Goal: Transaction & Acquisition: Subscribe to service/newsletter

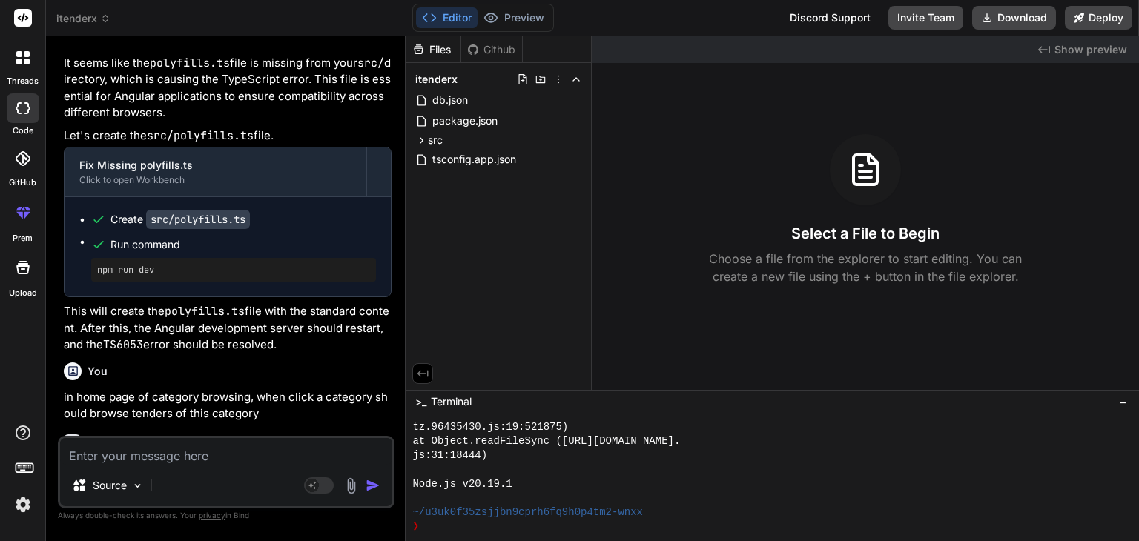
scroll to position [148, 0]
click at [23, 229] on div at bounding box center [23, 213] width 36 height 36
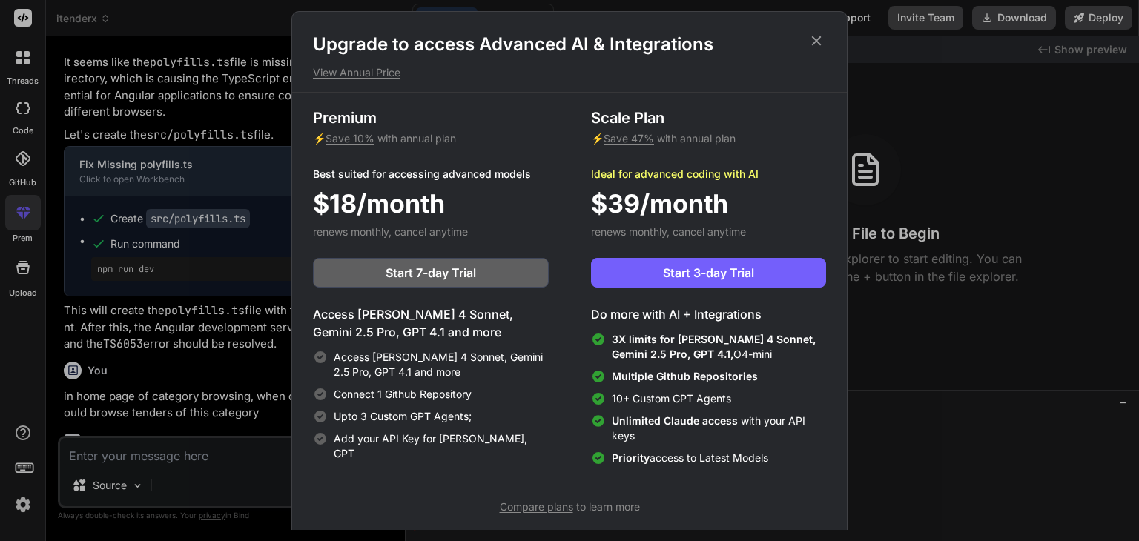
click at [484, 422] on div "Upto 3 Custom GPT Agents;" at bounding box center [431, 416] width 236 height 15
click at [818, 39] on icon at bounding box center [817, 41] width 10 height 10
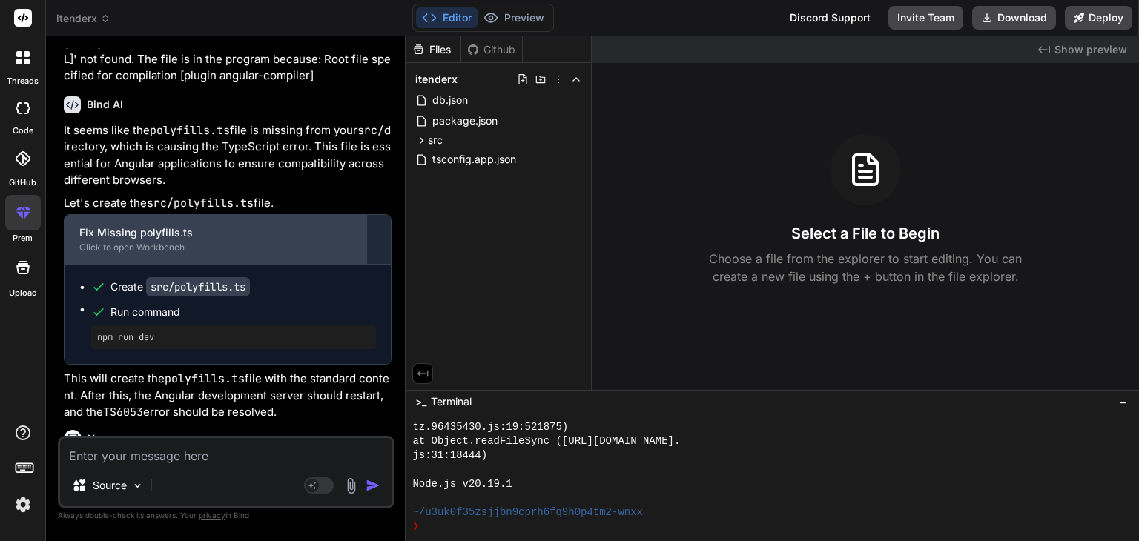
scroll to position [0, 0]
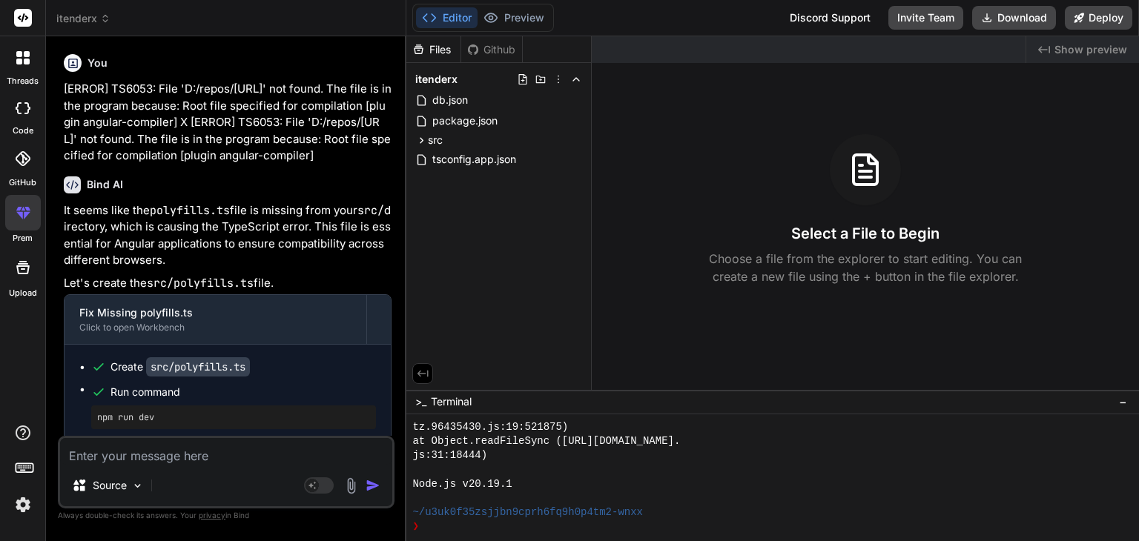
click at [16, 155] on icon at bounding box center [23, 158] width 15 height 15
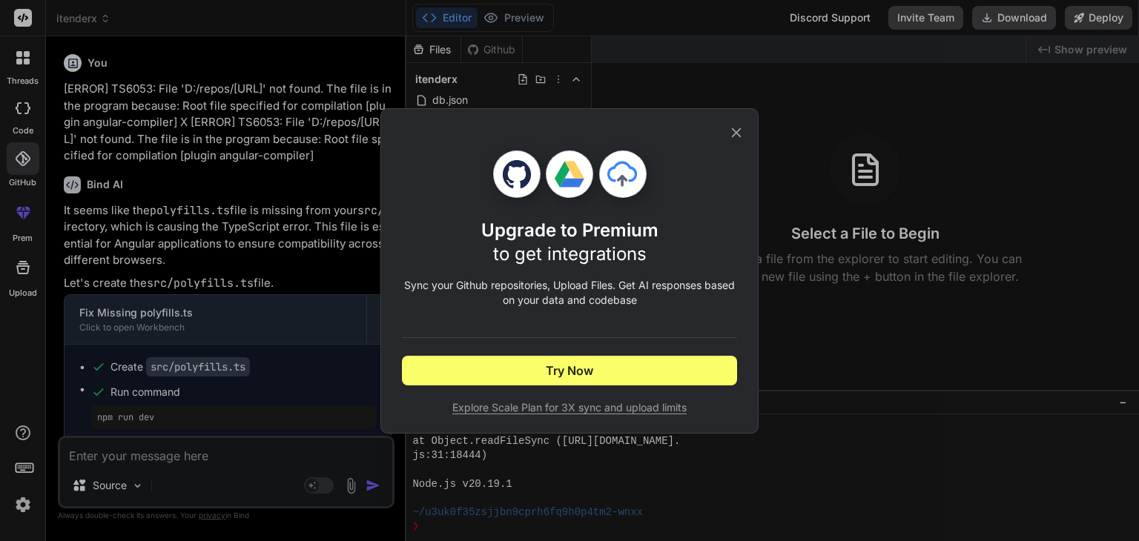
click at [730, 134] on icon at bounding box center [736, 133] width 16 height 16
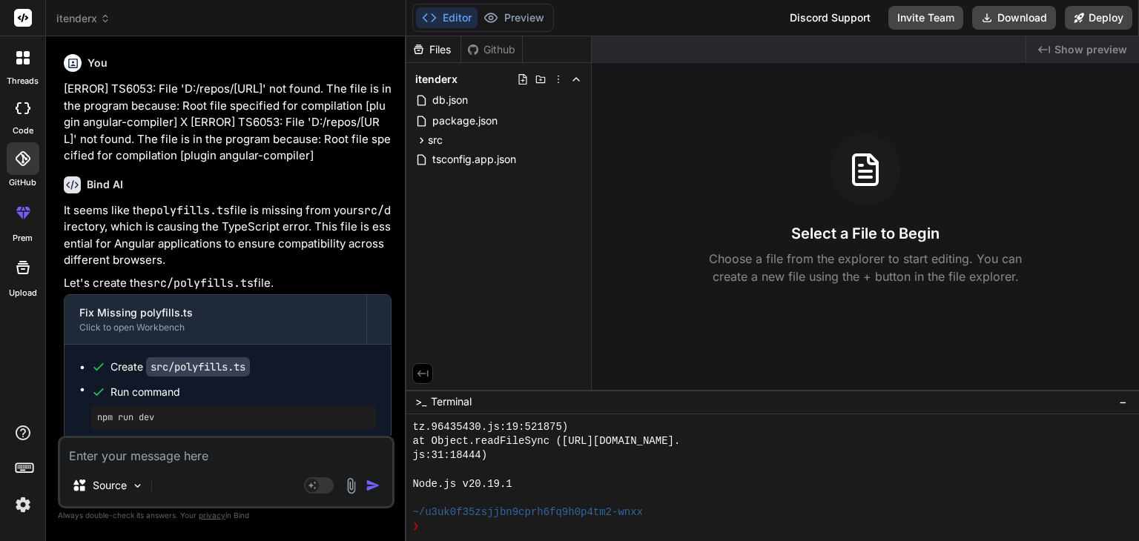
click at [16, 232] on label "prem" at bounding box center [23, 238] width 20 height 13
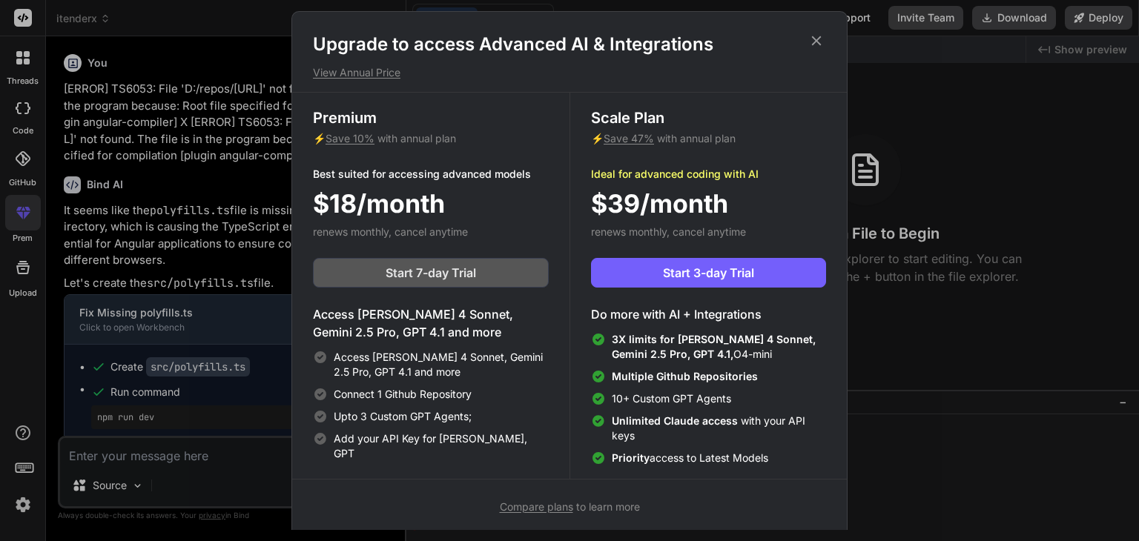
click at [440, 274] on span "Start 7-day Trial" at bounding box center [431, 273] width 90 height 18
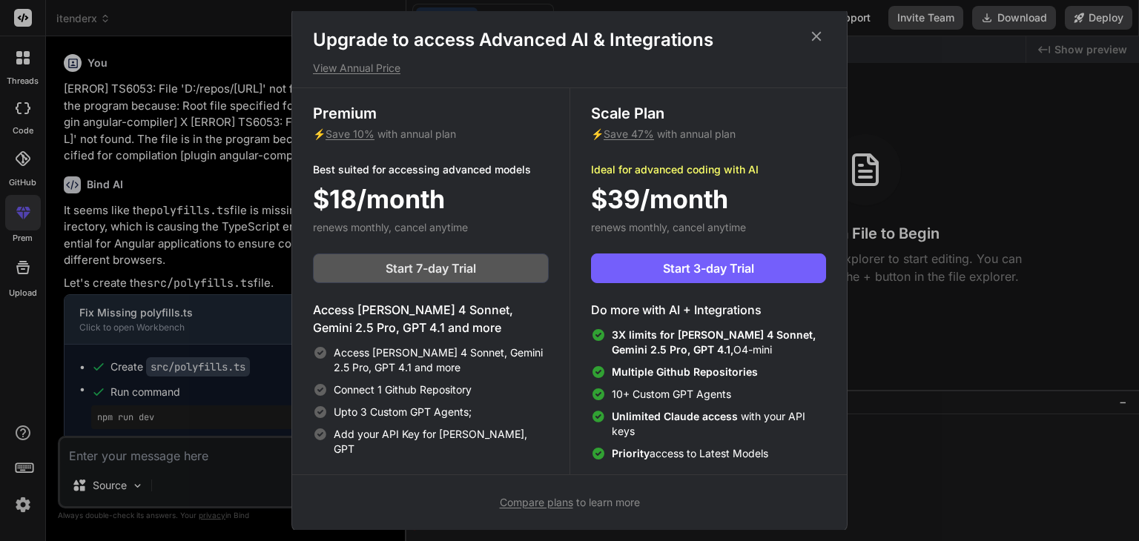
scroll to position [6, 0]
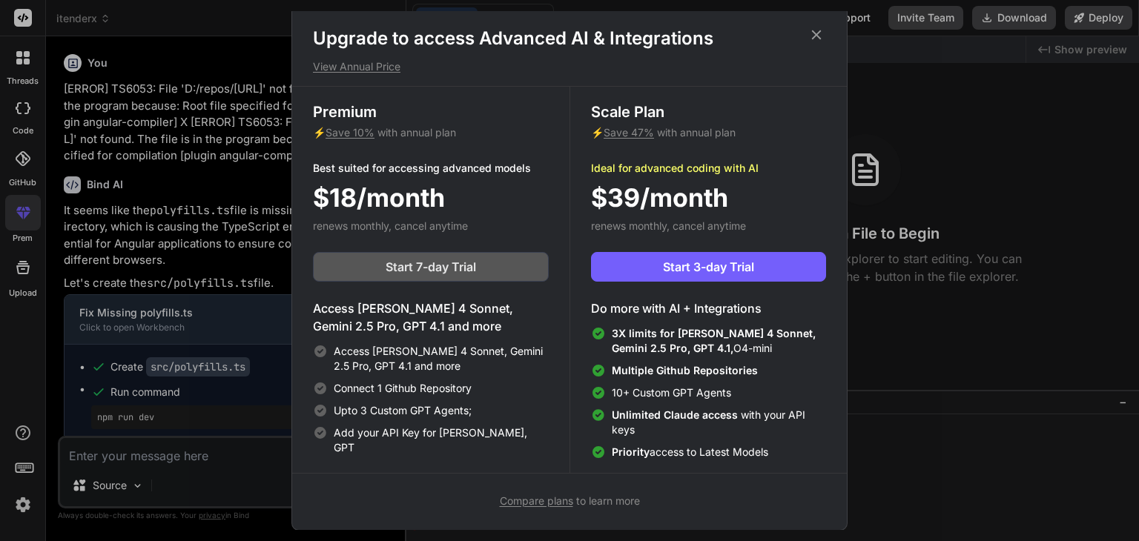
click at [440, 274] on span "Start 7-day Trial" at bounding box center [431, 267] width 90 height 18
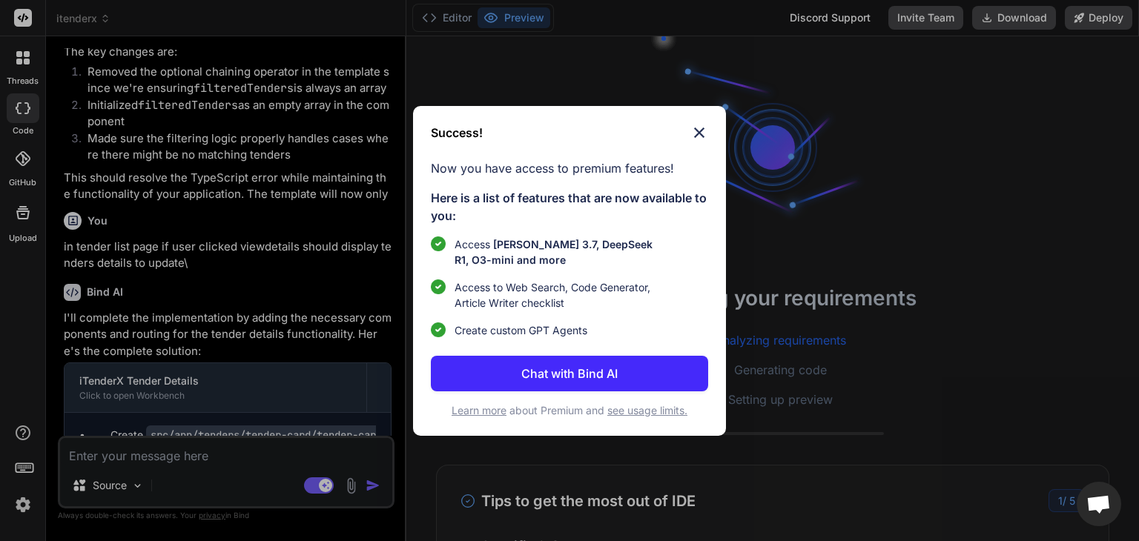
scroll to position [14, 0]
click at [589, 377] on p "Chat with Bind AI" at bounding box center [569, 374] width 96 height 18
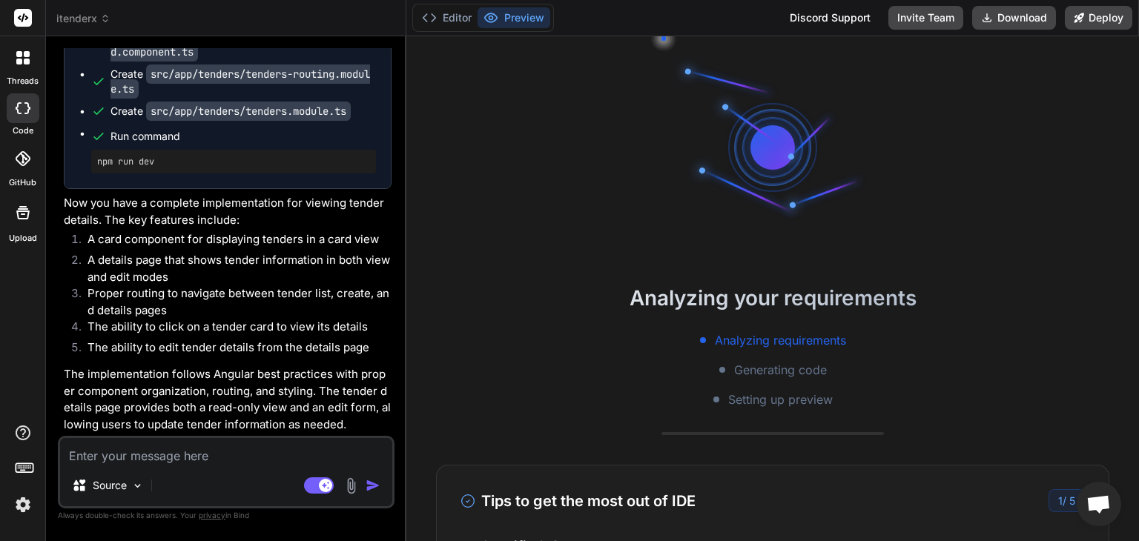
scroll to position [3467, 0]
click at [225, 257] on li "A details page that shows tender information in both view and edit modes" at bounding box center [234, 268] width 316 height 33
click at [75, 19] on span "itenderx" at bounding box center [83, 18] width 54 height 15
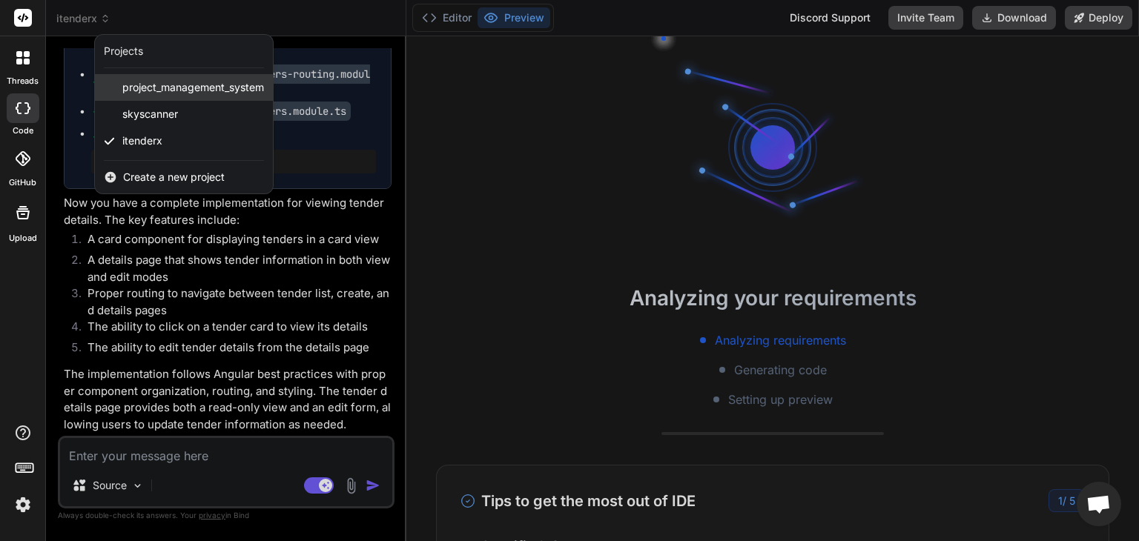
click at [154, 93] on span "project_management_system" at bounding box center [193, 87] width 142 height 15
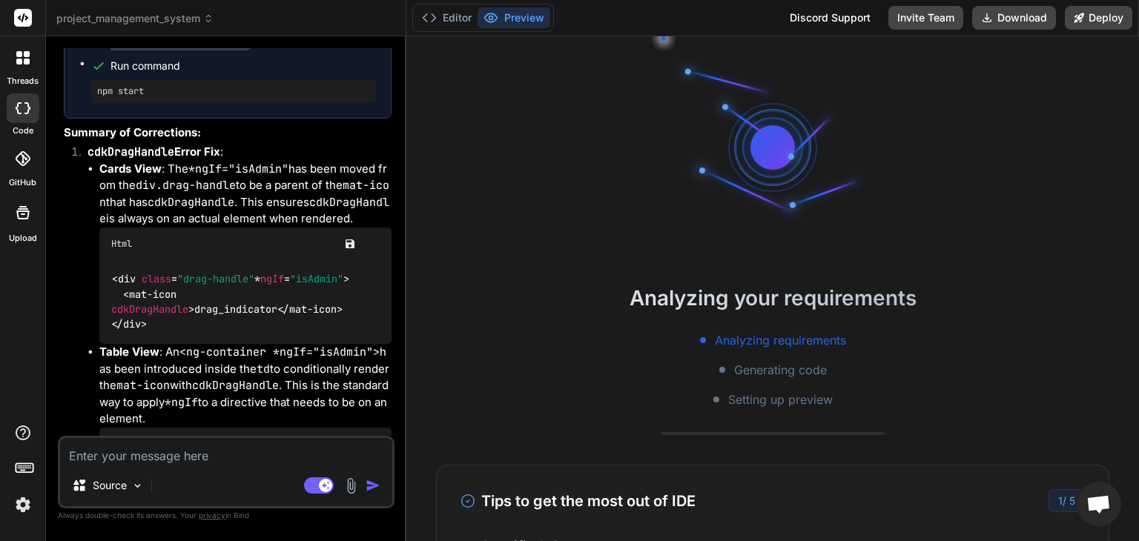
scroll to position [1631, 0]
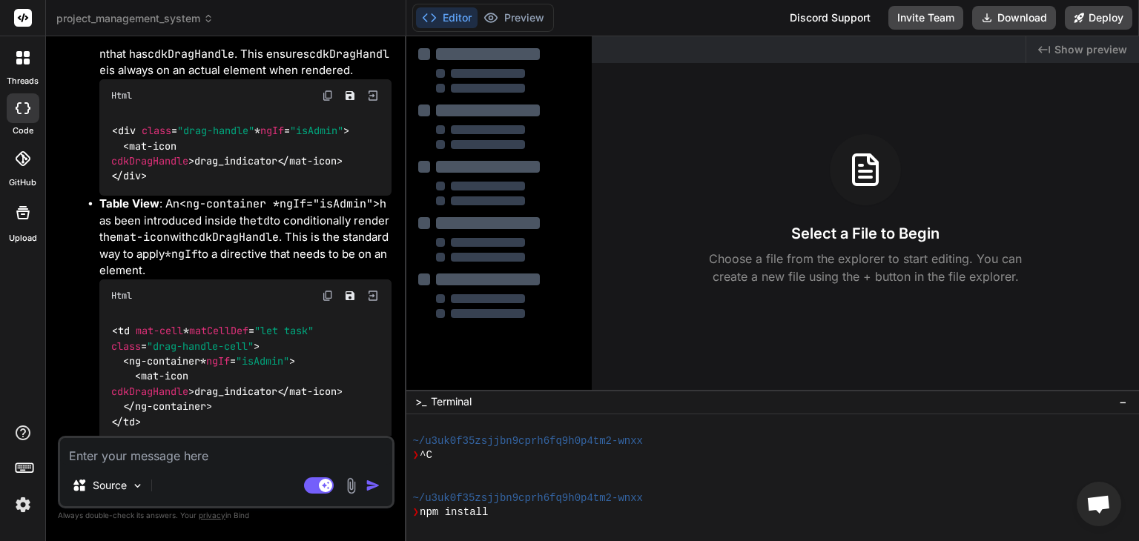
type textarea "x"
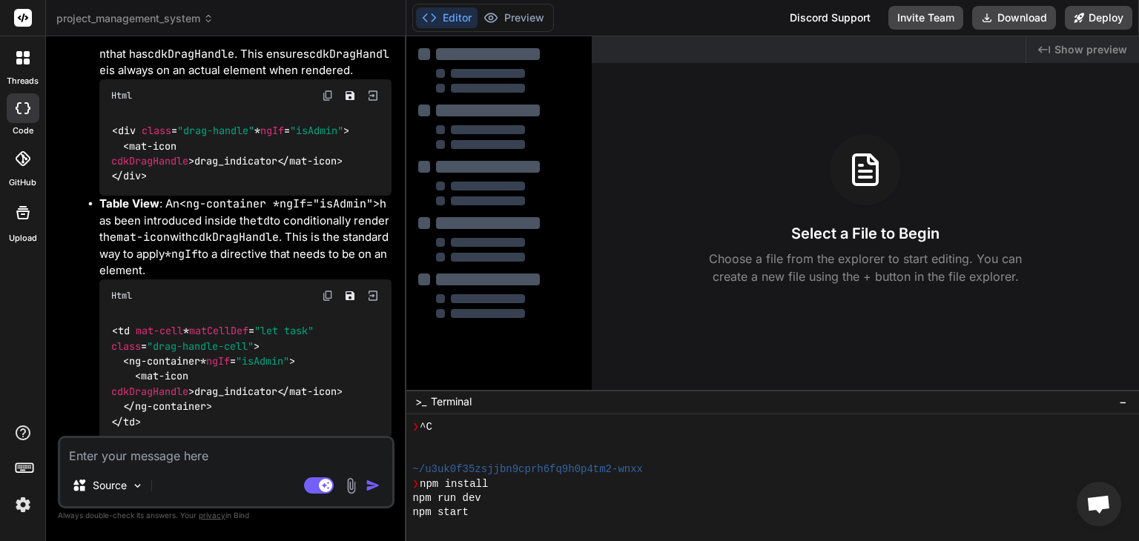
scroll to position [228, 0]
click at [611, 247] on div "Select a File to Begin Choose a file from the explorer to start editing. You ca…" at bounding box center [865, 209] width 547 height 151
click at [21, 162] on icon at bounding box center [23, 158] width 15 height 15
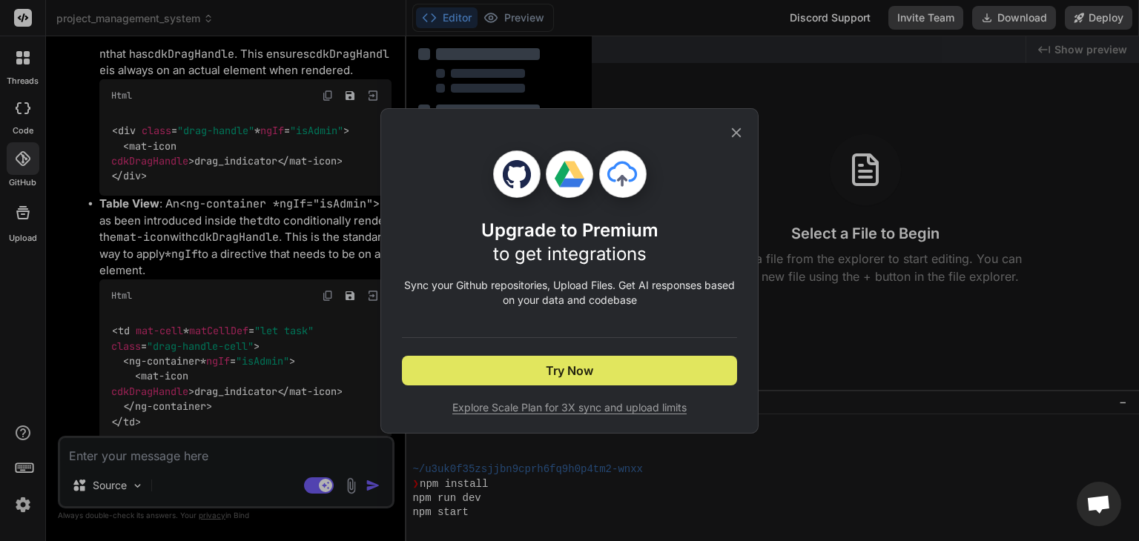
click at [604, 370] on button "Try Now" at bounding box center [569, 371] width 335 height 30
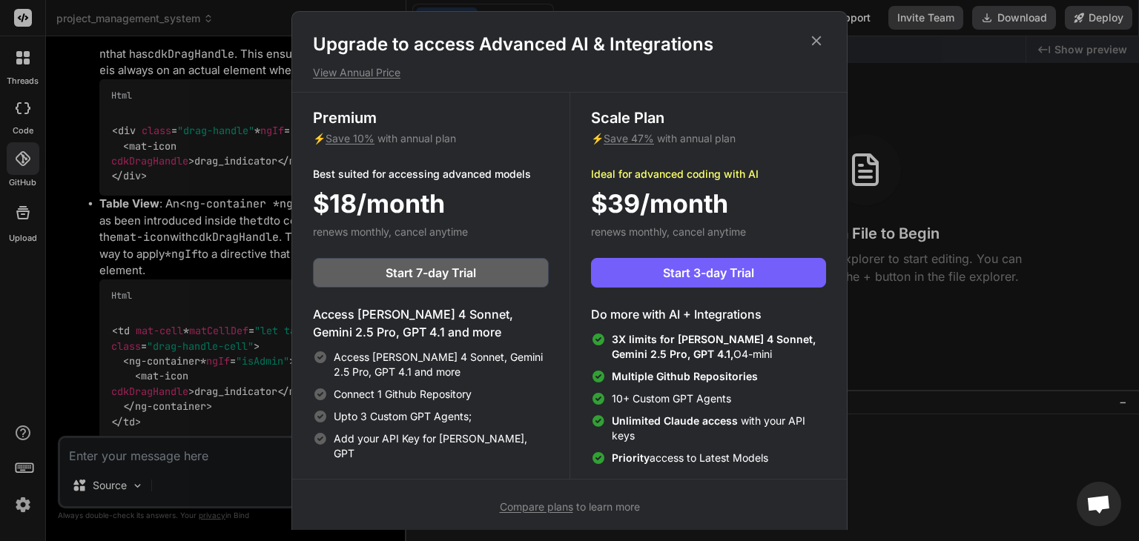
click at [818, 45] on icon at bounding box center [816, 41] width 16 height 16
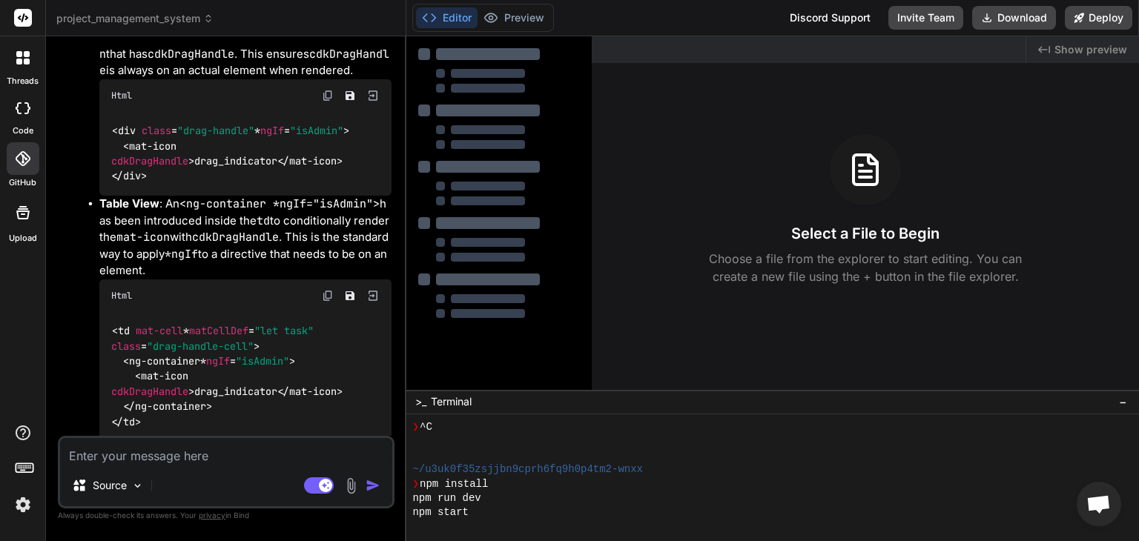
click at [27, 162] on icon at bounding box center [23, 158] width 15 height 15
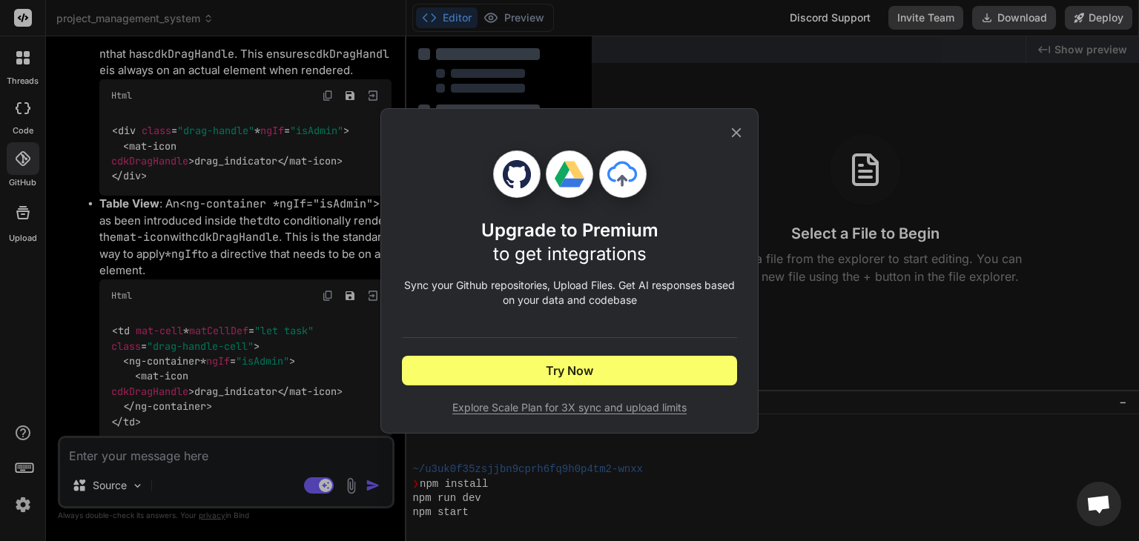
click at [517, 388] on div "Upgrade to Premium to get integrations Sync your Github repositories, Upload Fi…" at bounding box center [569, 282] width 335 height 265
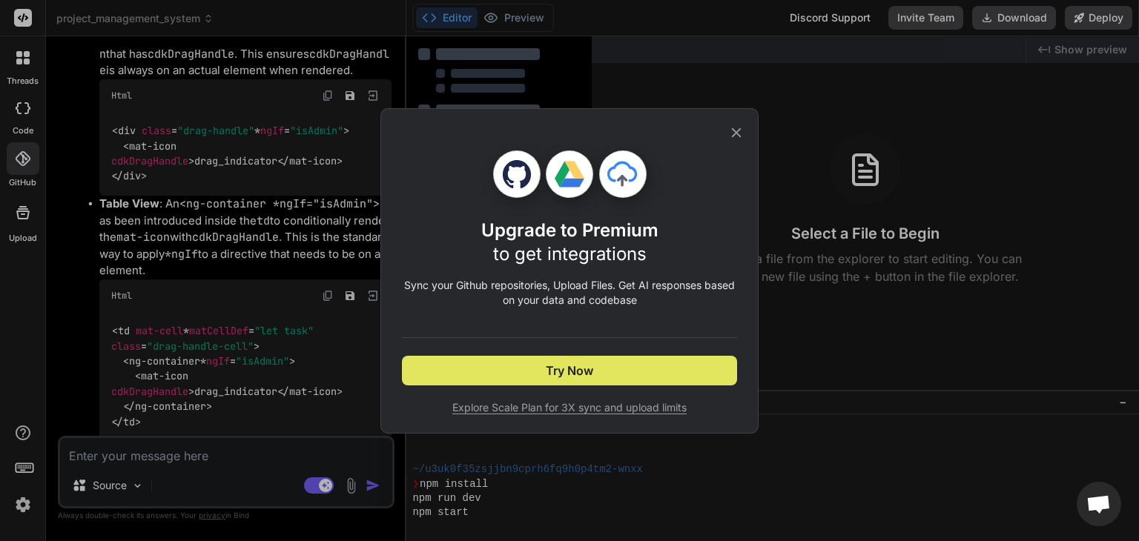
click at [525, 375] on button "Try Now" at bounding box center [569, 371] width 335 height 30
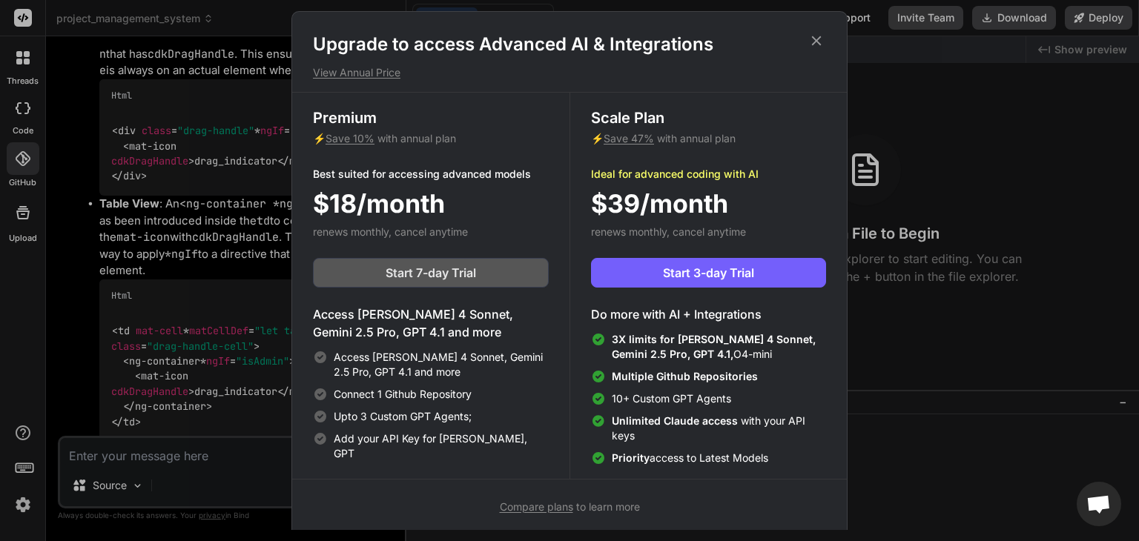
click at [453, 275] on span "Start 7-day Trial" at bounding box center [431, 273] width 90 height 18
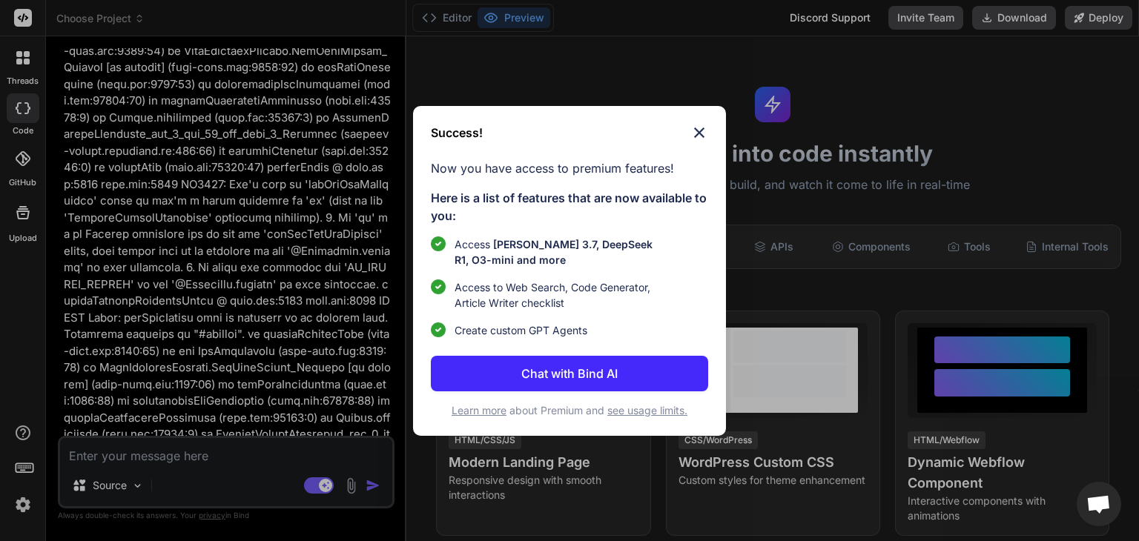
click at [605, 366] on p "Chat with Bind AI" at bounding box center [569, 374] width 96 height 18
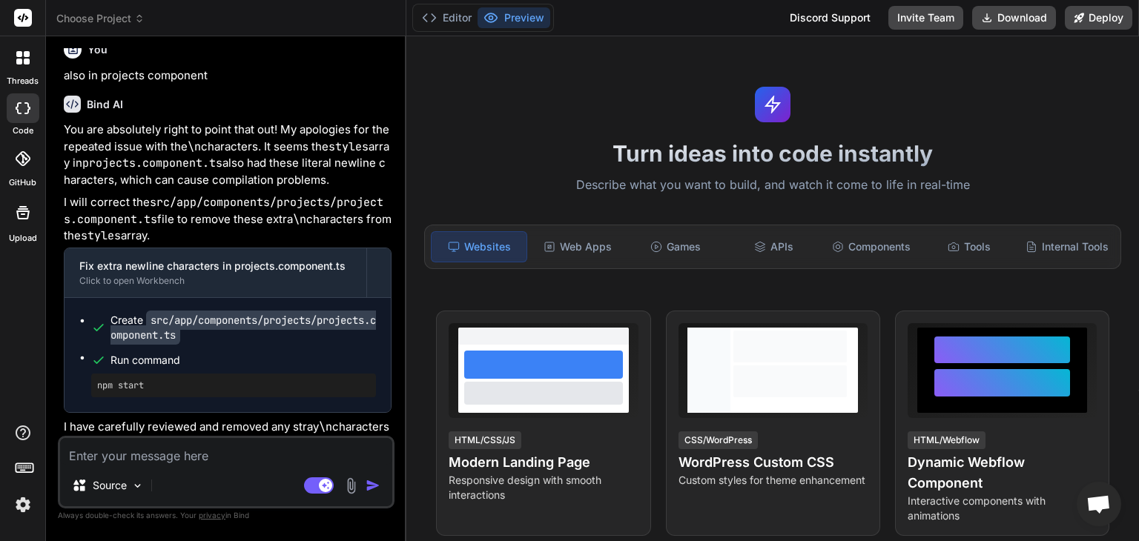
type textarea "x"
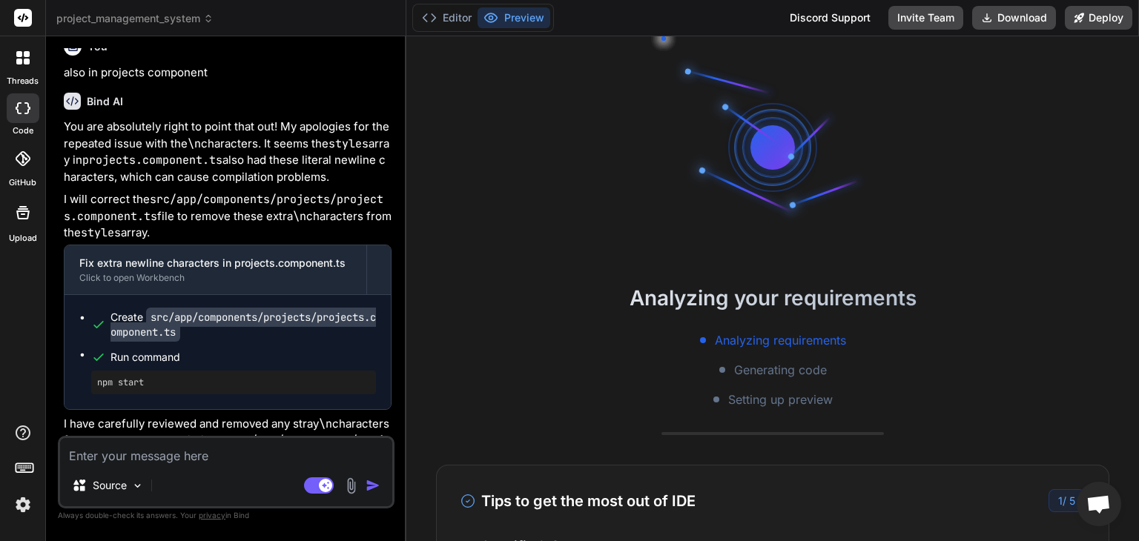
scroll to position [14, 0]
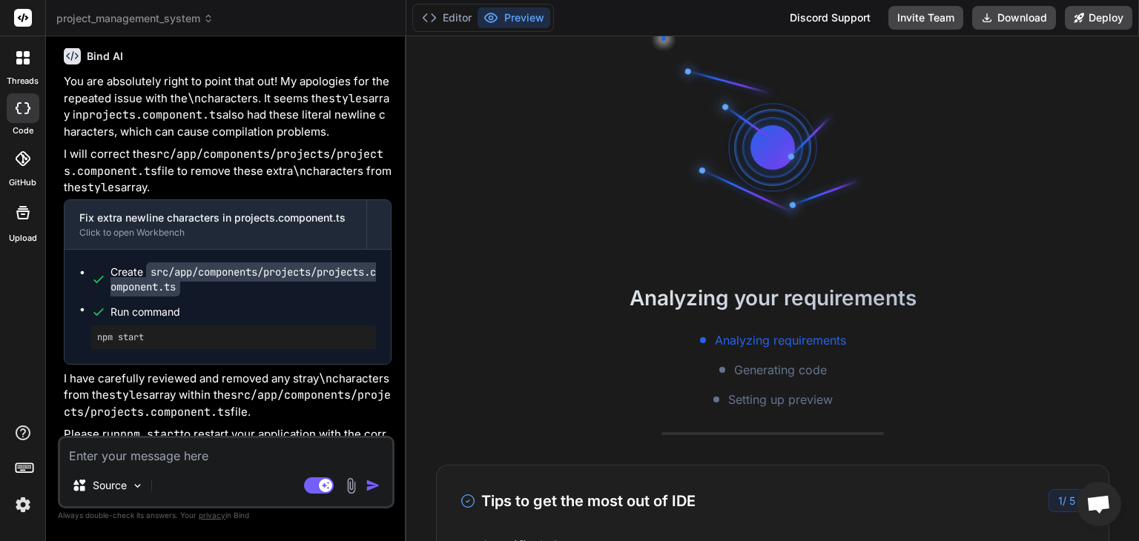
click at [12, 178] on label "GitHub" at bounding box center [22, 182] width 27 height 13
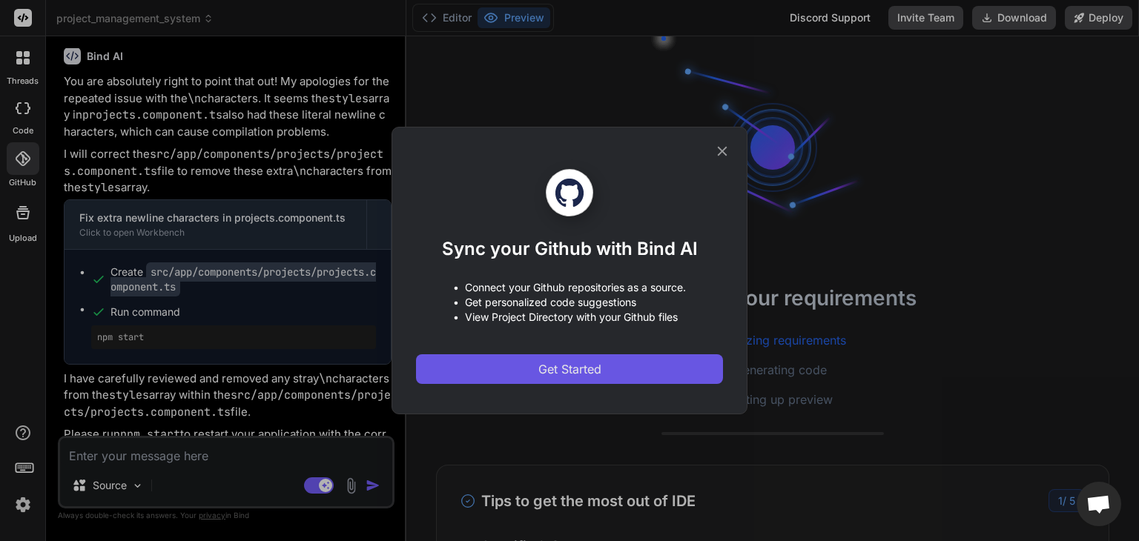
click at [609, 366] on button "Get Started" at bounding box center [569, 369] width 307 height 30
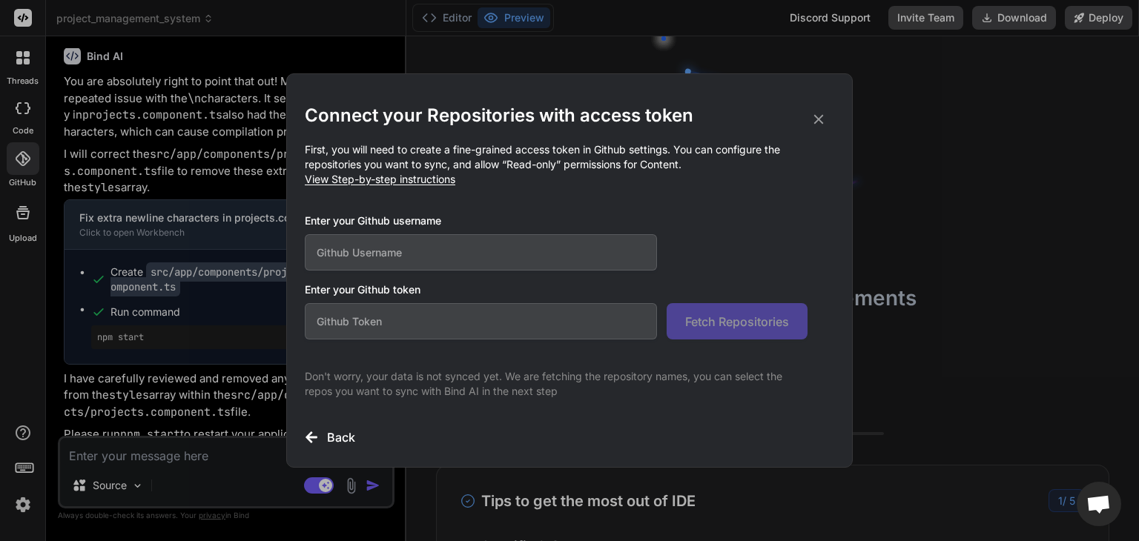
click at [433, 259] on input "text" at bounding box center [481, 252] width 352 height 36
click at [417, 251] on input "text" at bounding box center [481, 252] width 352 height 36
click at [506, 239] on input "text" at bounding box center [481, 252] width 352 height 36
paste input "ahmedgaballa81-a11y"
type input "ahmedgaballa81-a11y"
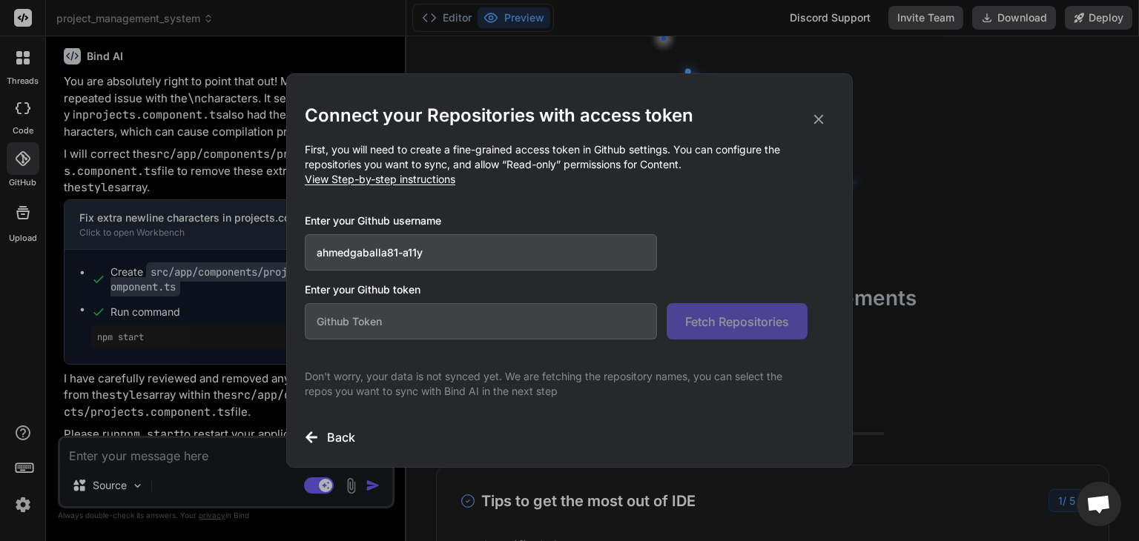
click at [385, 182] on span "View Step-by-step instructions" at bounding box center [380, 179] width 150 height 13
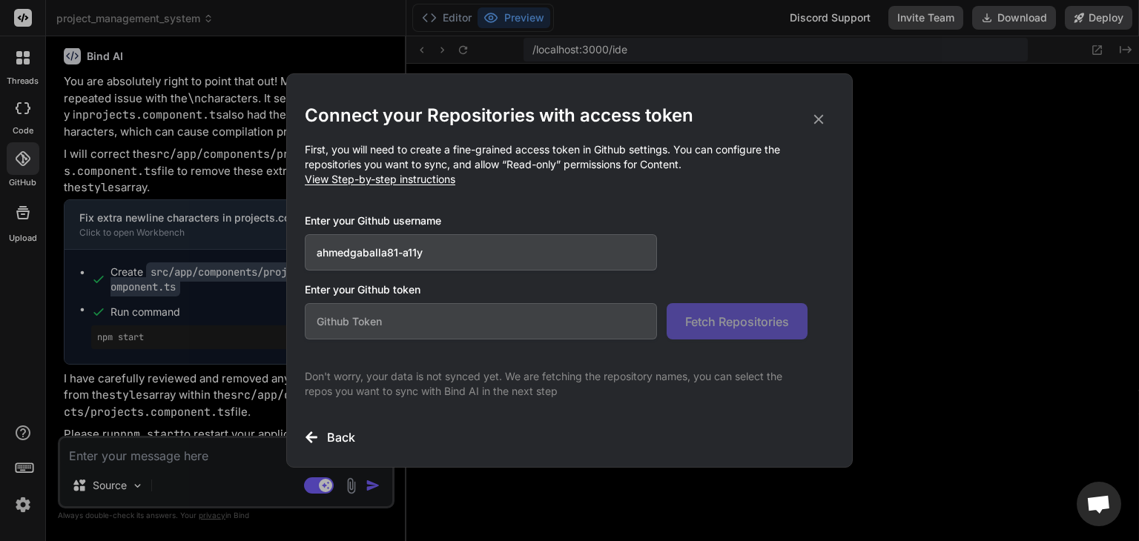
type textarea "x"
